Goal: Communication & Community: Answer question/provide support

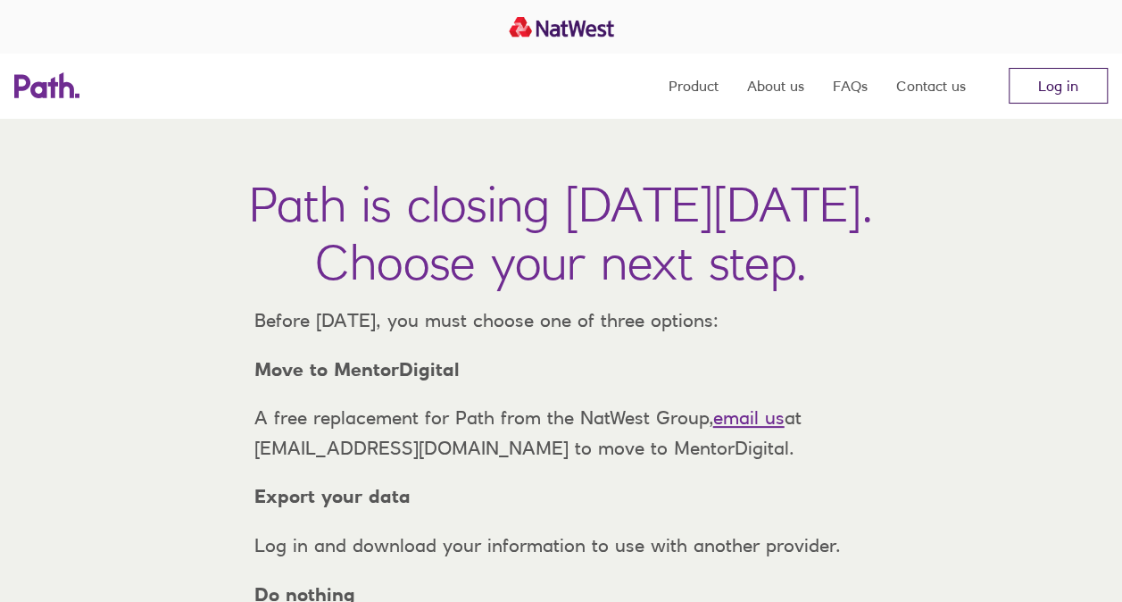
click at [1068, 73] on link "Log in" at bounding box center [1058, 86] width 99 height 36
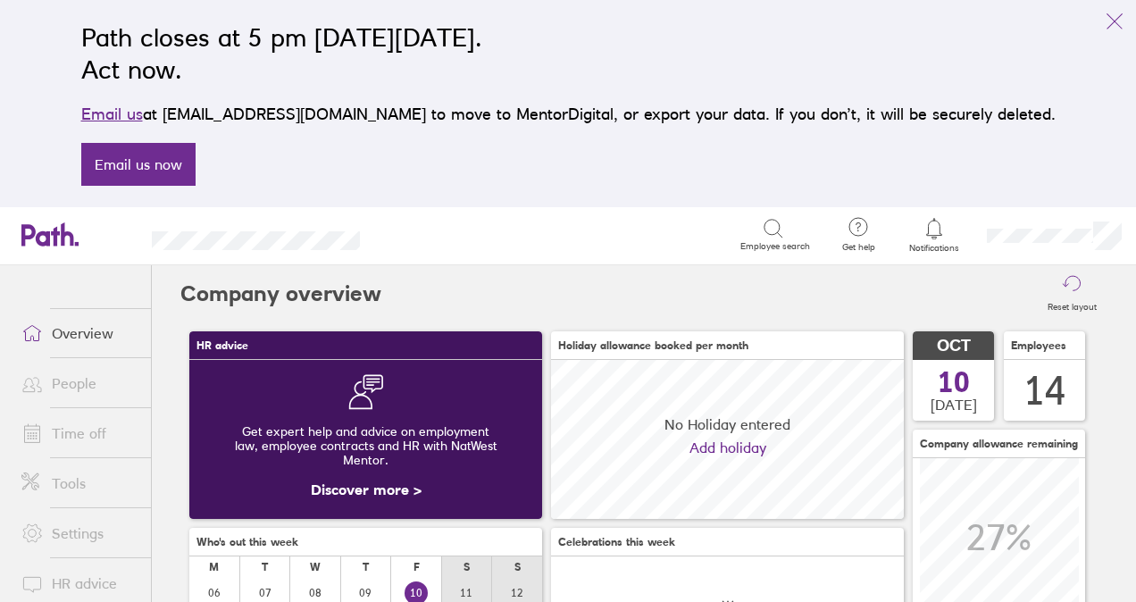
scroll to position [159, 352]
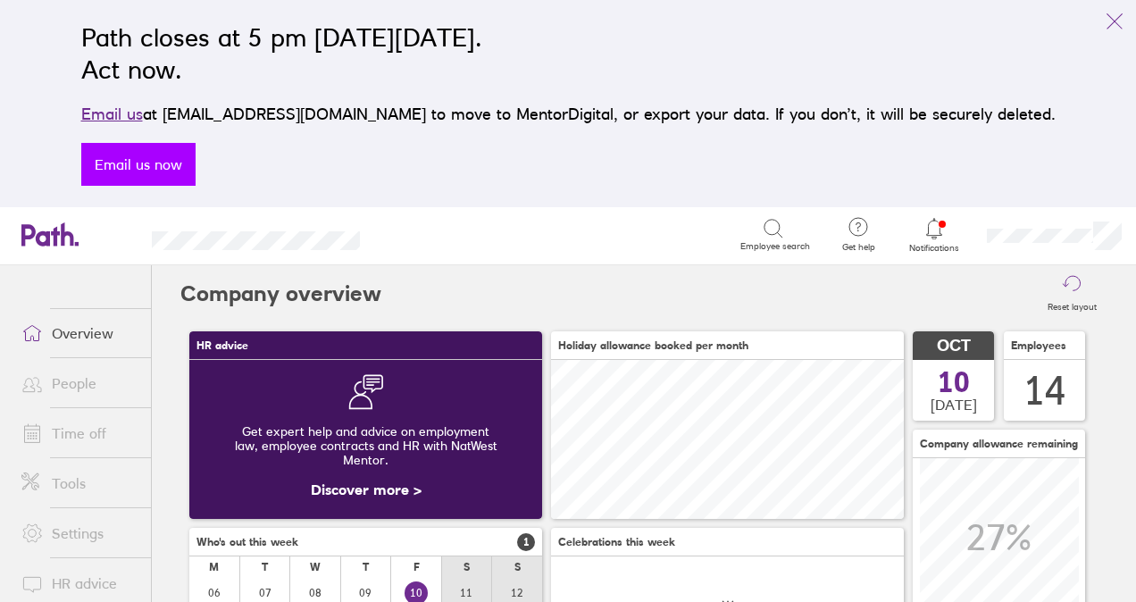
click at [189, 157] on link "Email us now" at bounding box center [138, 164] width 114 height 43
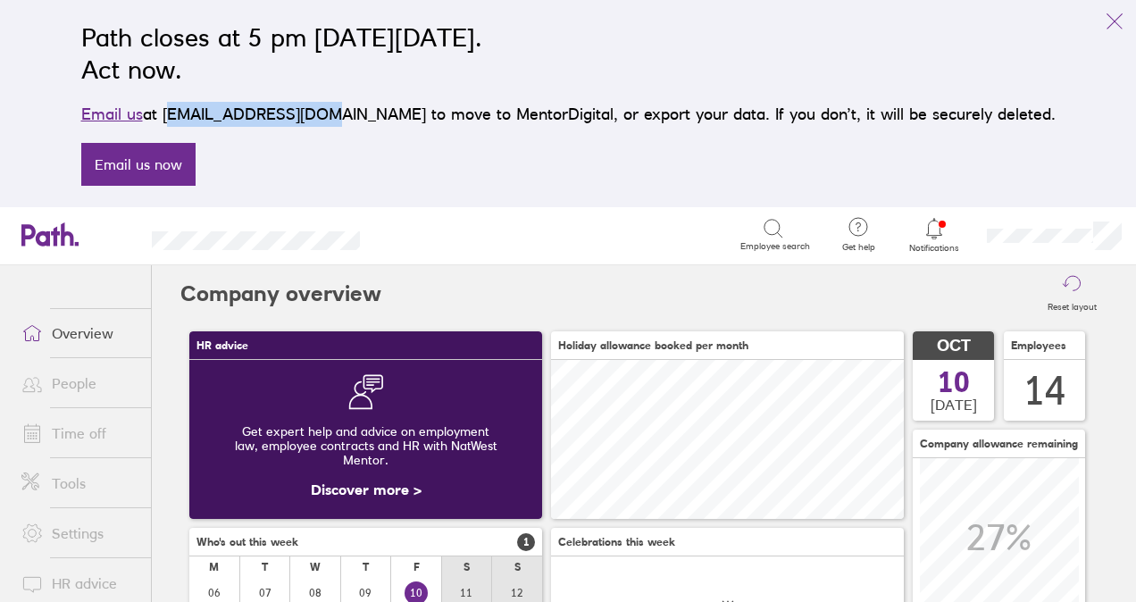
drag, startPoint x: 371, startPoint y: 114, endPoint x: 225, endPoint y: 105, distance: 146.7
click at [225, 105] on p "Email us at [EMAIL_ADDRESS][DOMAIN_NAME] to move to MentorDigital, or export yo…" at bounding box center [568, 114] width 974 height 25
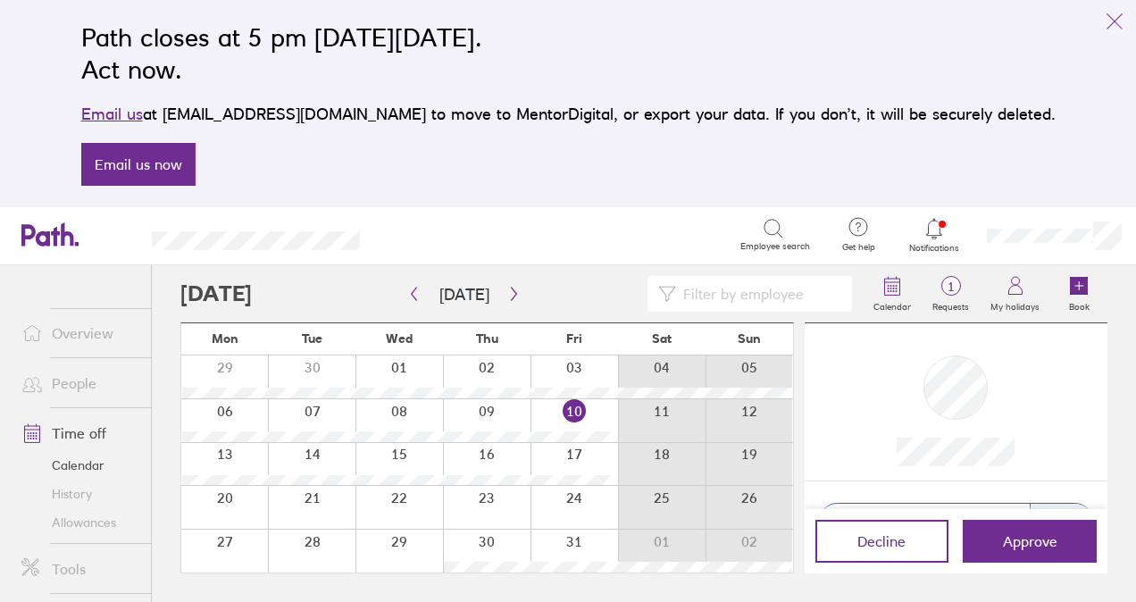
click at [1122, 21] on icon "link" at bounding box center [1114, 21] width 21 height 21
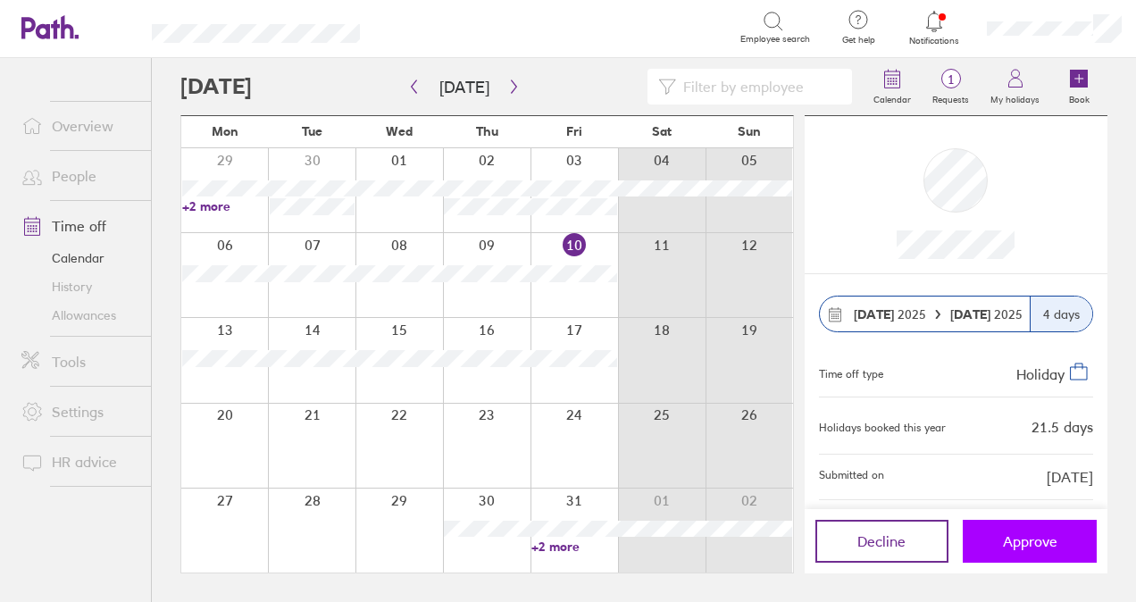
click at [1014, 546] on span "Approve" at bounding box center [1030, 541] width 54 height 16
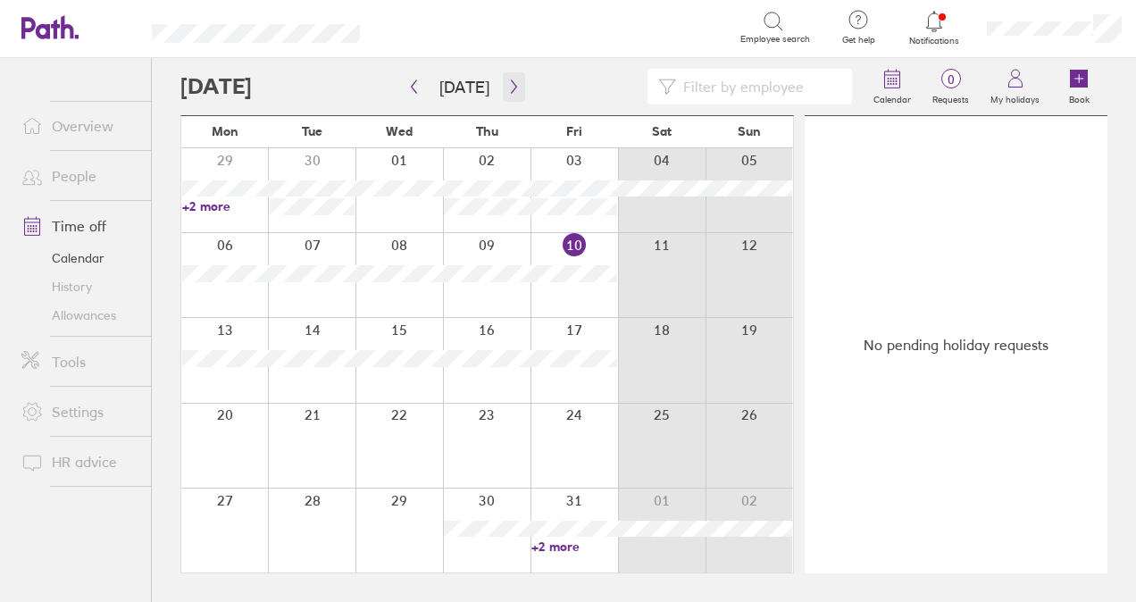
click at [510, 89] on icon "button" at bounding box center [513, 86] width 13 height 14
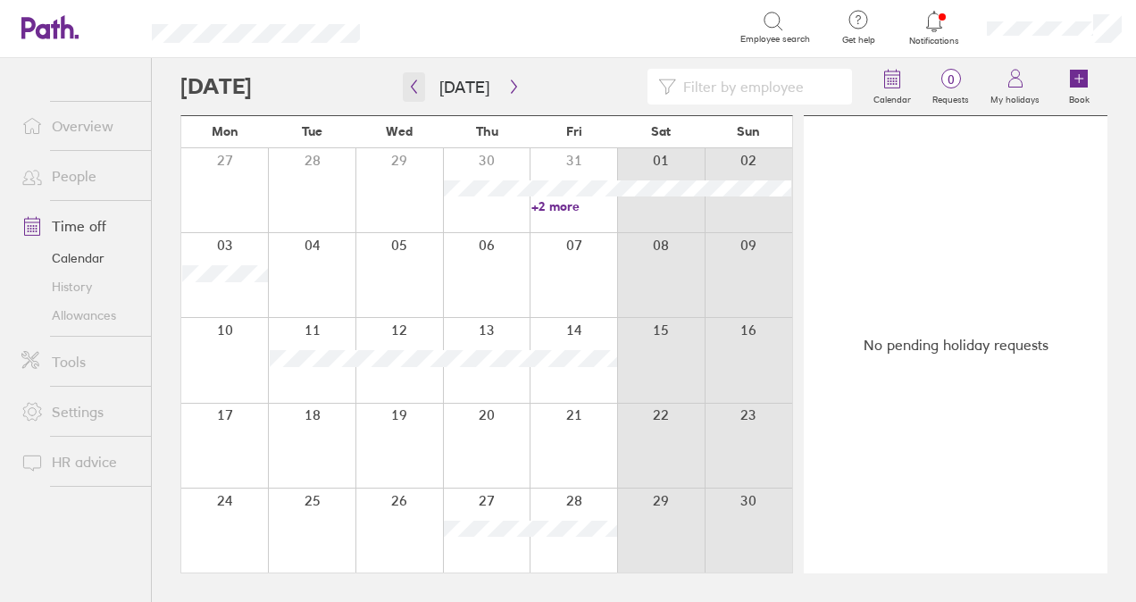
click at [413, 97] on button "button" at bounding box center [414, 86] width 22 height 29
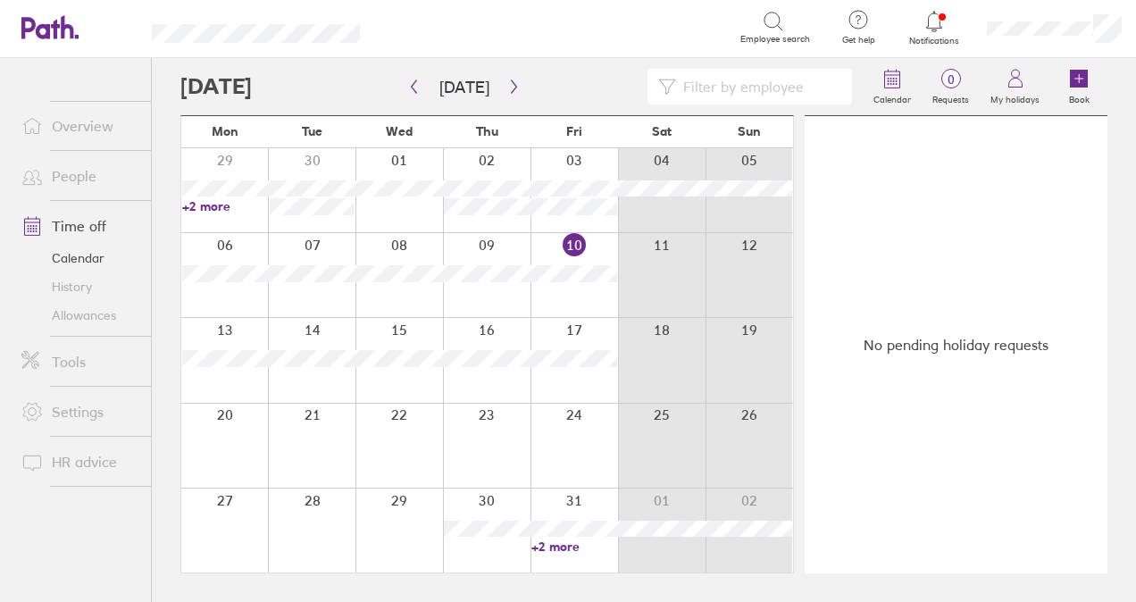
click at [864, 24] on icon at bounding box center [857, 19] width 21 height 21
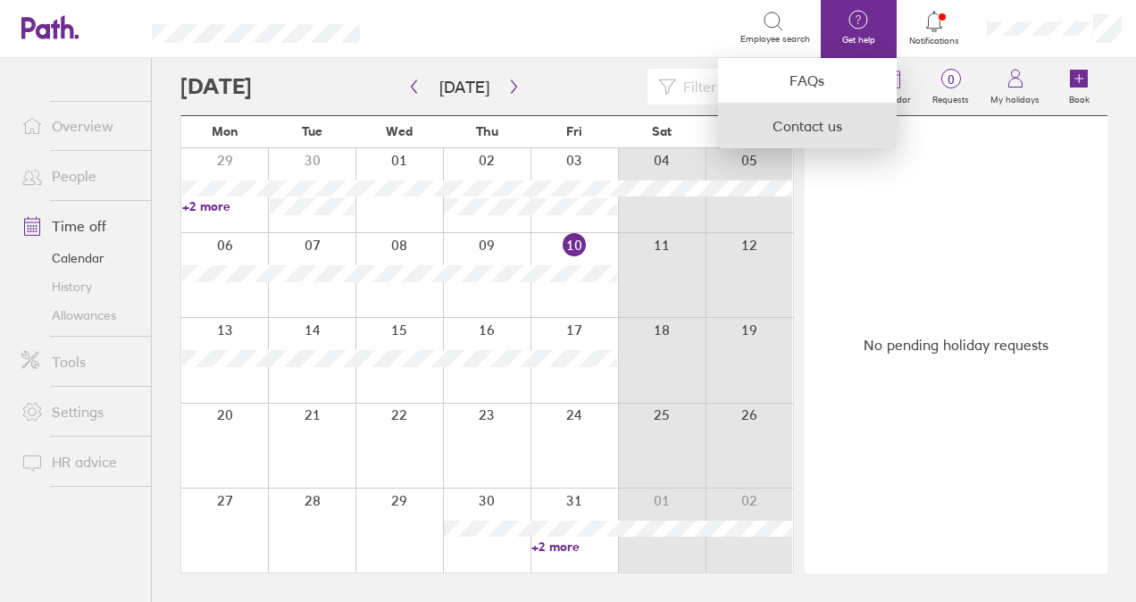
click at [836, 117] on link "Contact us" at bounding box center [807, 126] width 179 height 45
